Goal: Transaction & Acquisition: Purchase product/service

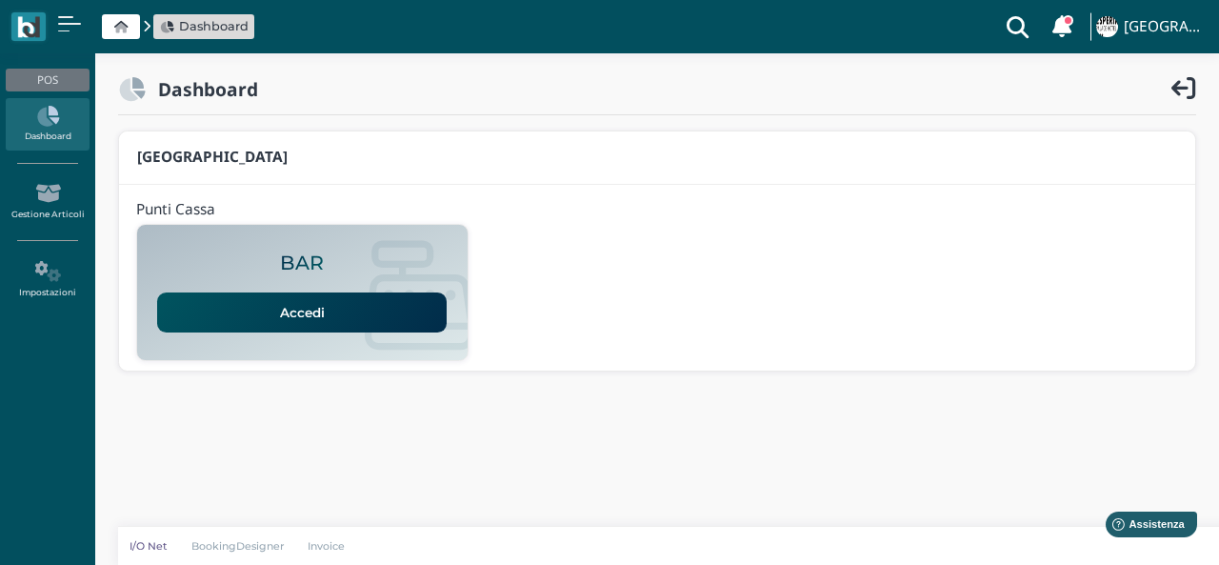
click at [258, 310] on link "Accedi" at bounding box center [301, 312] width 289 height 40
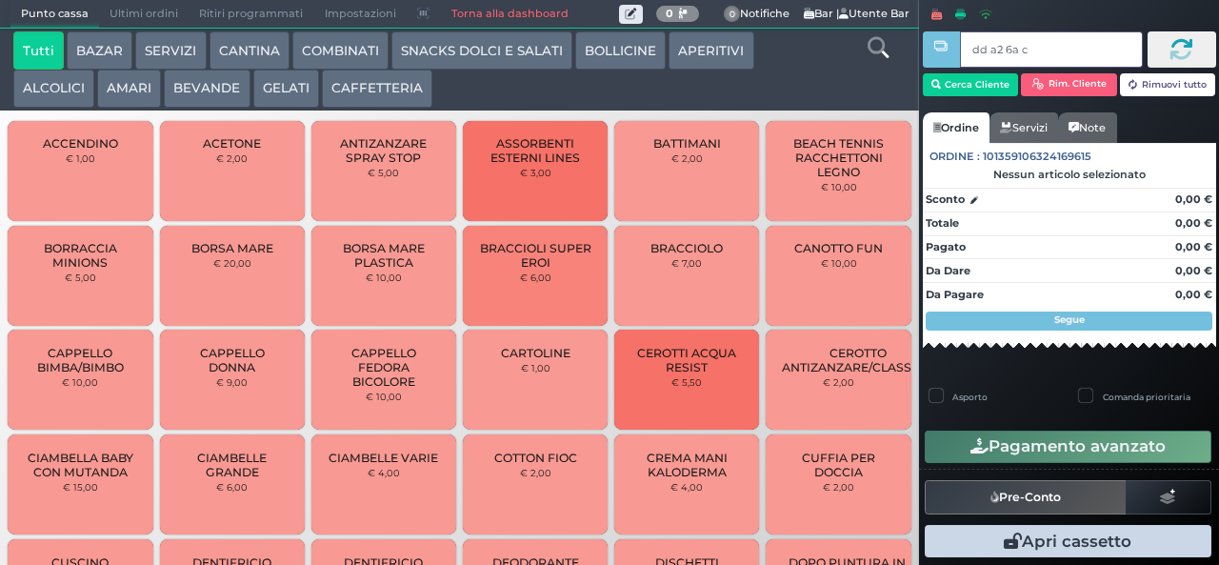
type input "dd a2 6a c3"
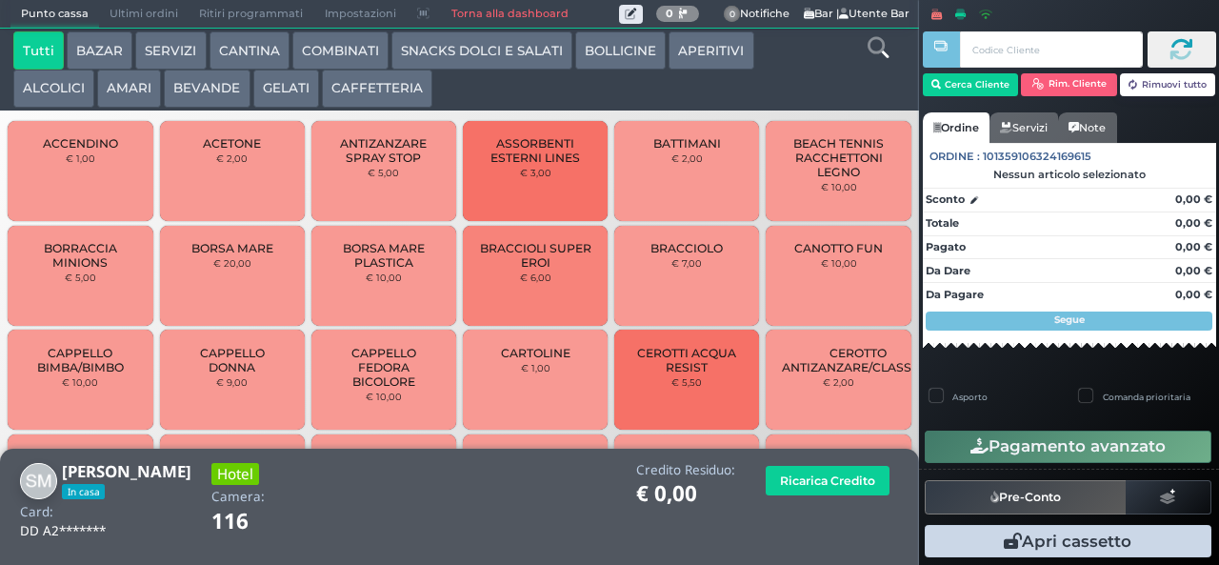
click at [288, 93] on button "GELATI" at bounding box center [286, 89] width 66 height 38
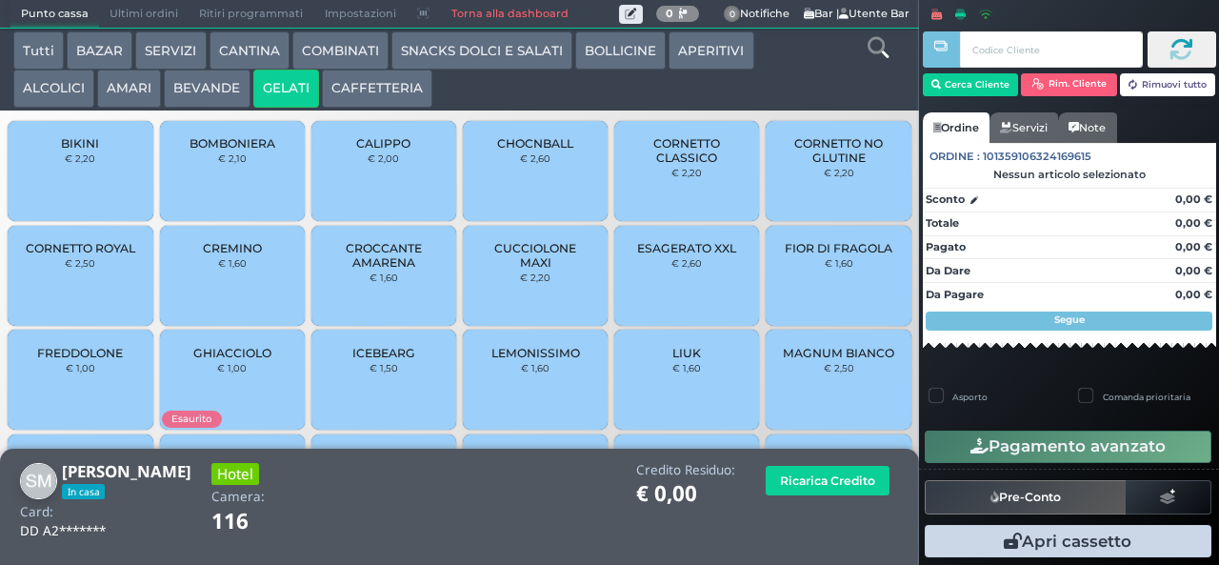
click at [537, 269] on span "CUCCIOLONE MAXI" at bounding box center [535, 255] width 113 height 29
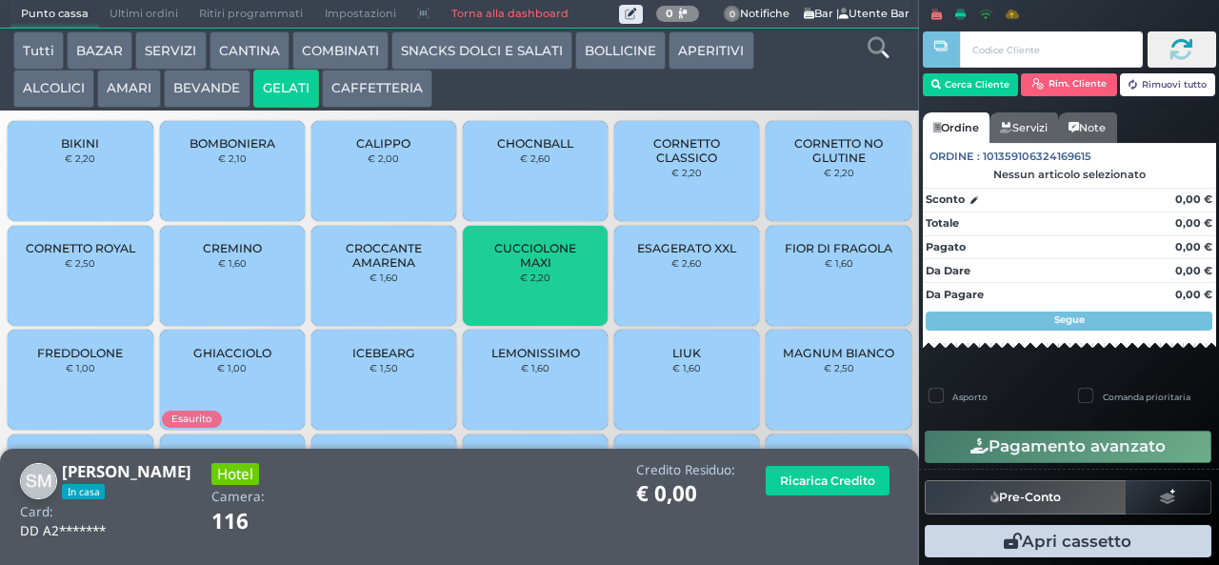
click at [531, 269] on span "CUCCIOLONE MAXI" at bounding box center [535, 255] width 113 height 29
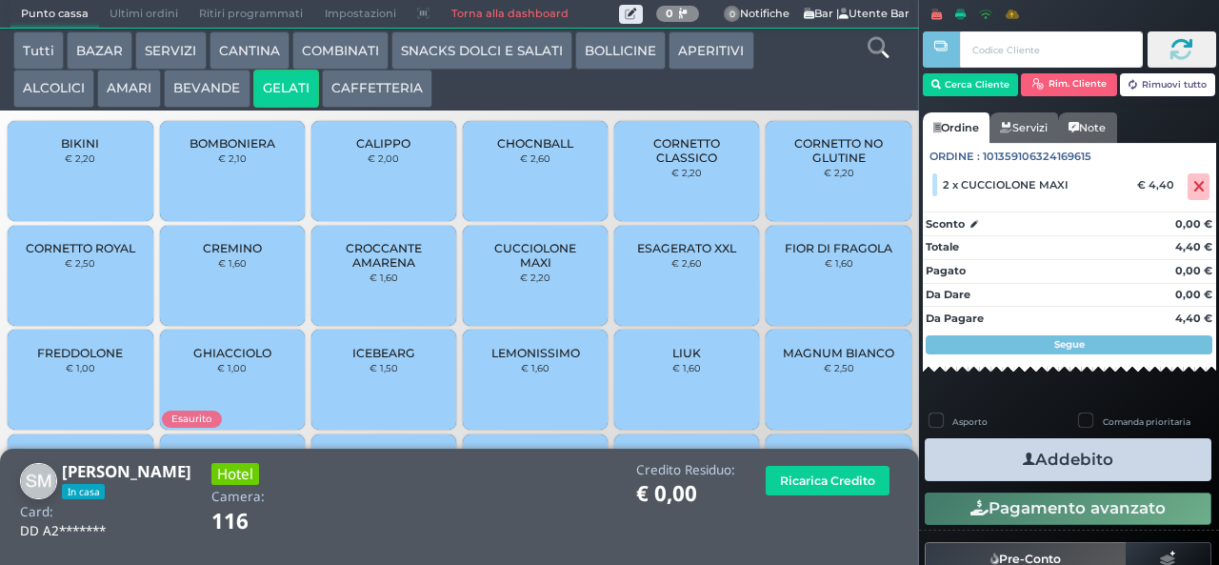
click at [527, 269] on span "CUCCIOLONE MAXI" at bounding box center [535, 255] width 113 height 29
click at [1080, 465] on button "Addebito" at bounding box center [1068, 459] width 287 height 43
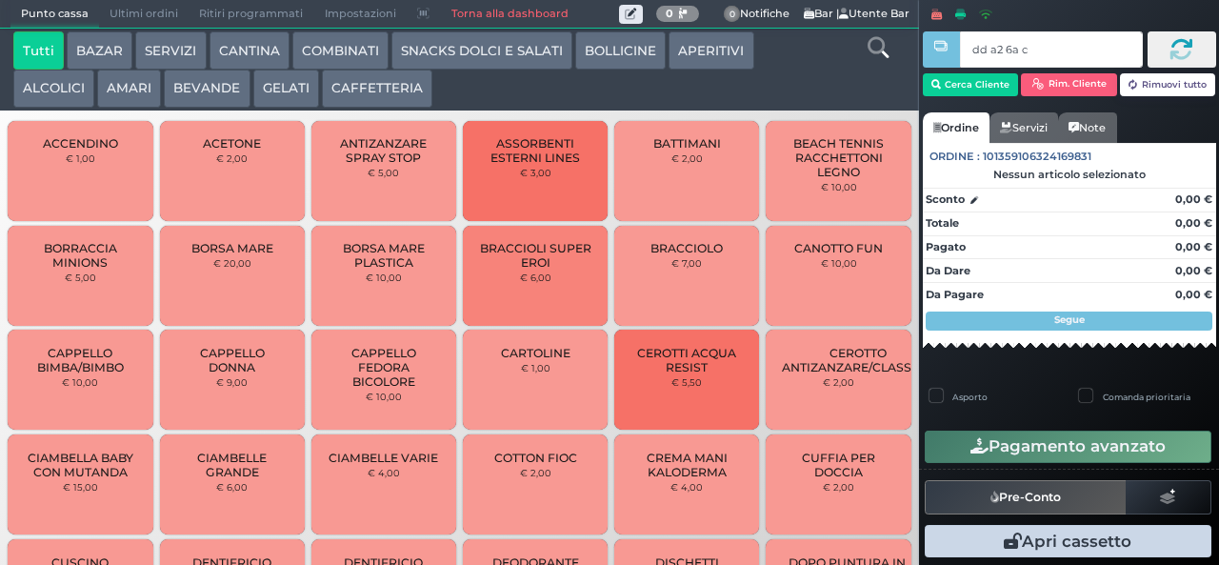
type input "dd a2 6a c3"
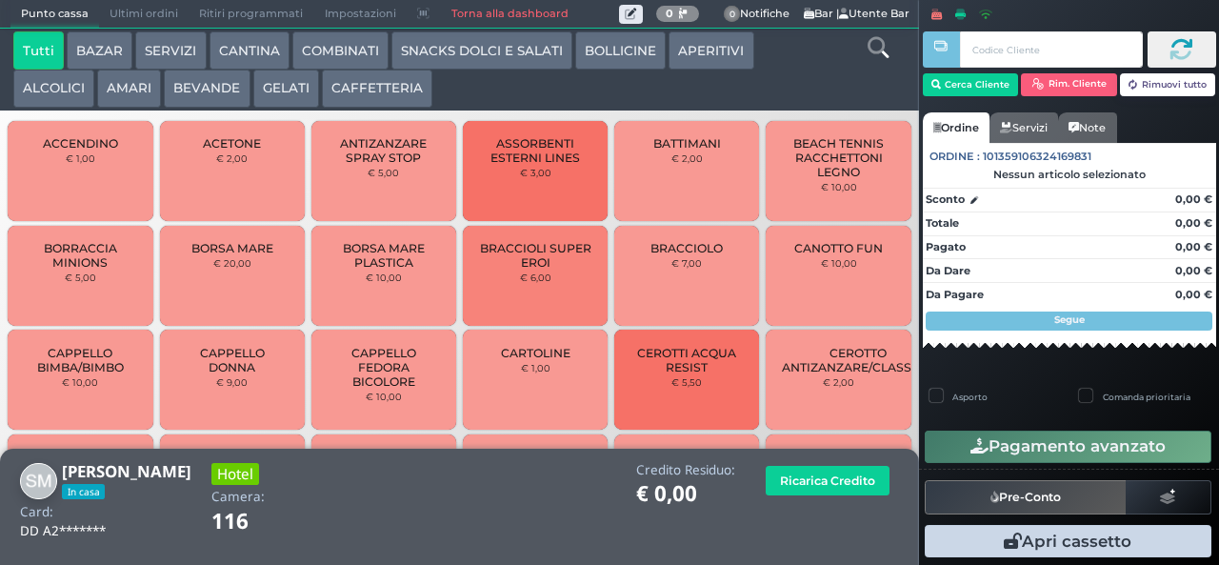
click at [276, 92] on button "GELATI" at bounding box center [286, 89] width 66 height 38
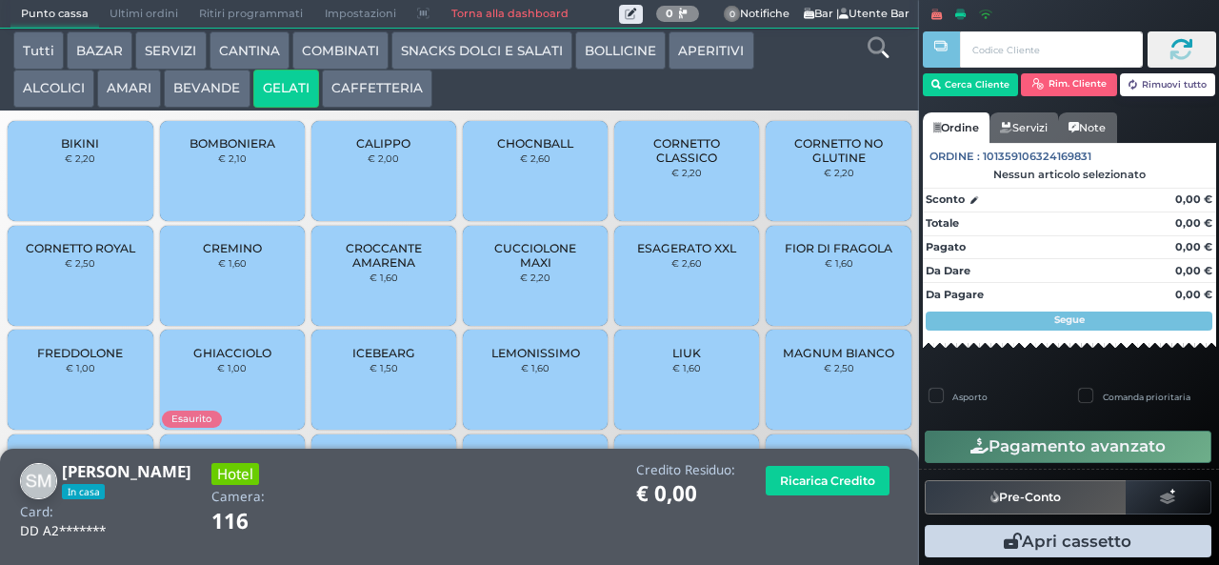
click at [529, 269] on span "CUCCIOLONE MAXI" at bounding box center [535, 255] width 113 height 29
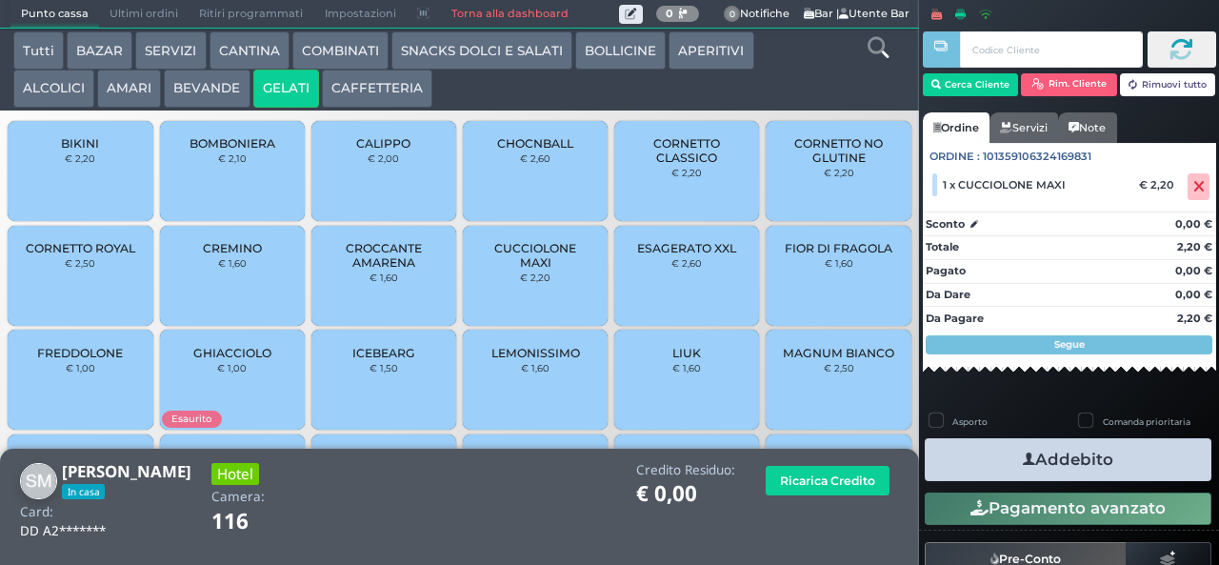
click at [1052, 460] on button "Addebito" at bounding box center [1068, 459] width 287 height 43
